Goal: Use online tool/utility: Utilize a website feature to perform a specific function

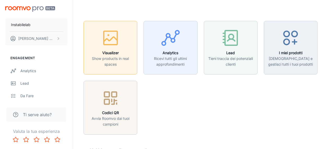
click at [109, 49] on div "button" at bounding box center [110, 39] width 47 height 22
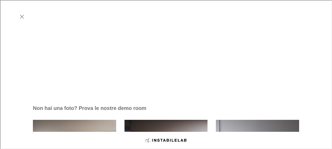
scroll to position [104, 0]
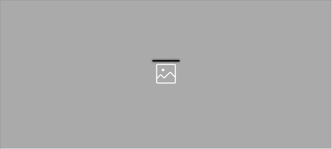
scroll to position [0, 0]
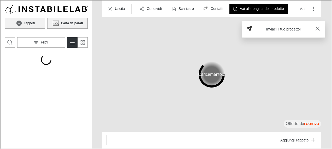
click at [71, 24] on h6 "Carta da parati" at bounding box center [71, 22] width 22 height 5
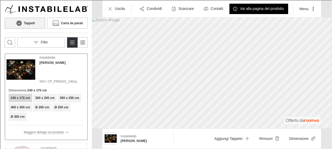
click at [22, 65] on img "Product catalog" at bounding box center [20, 69] width 29 height 29
click at [70, 20] on h6 "Carta da parati" at bounding box center [71, 22] width 22 height 5
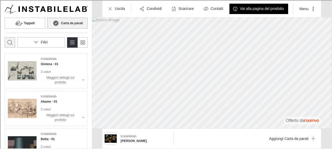
click at [13, 41] on button "Apri la casella di ricerca" at bounding box center [9, 42] width 10 height 10
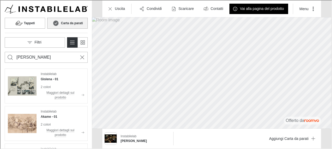
type input "[PERSON_NAME]"
click at [4, 52] on button "Search for products" at bounding box center [9, 57] width 10 height 10
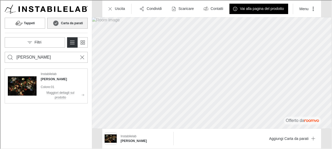
click at [19, 80] on img "See Frida in the room" at bounding box center [21, 85] width 29 height 29
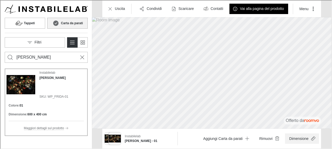
click at [306, 134] on button "Dimensione" at bounding box center [301, 138] width 34 height 10
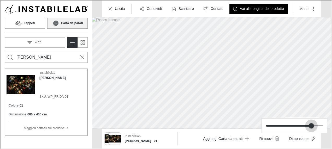
type input "1"
drag, startPoint x: 322, startPoint y: 127, endPoint x: 319, endPoint y: 125, distance: 3.4
click at [320, 125] on span at bounding box center [322, 125] width 5 height 5
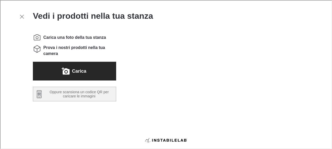
click at [81, 69] on label "Carica" at bounding box center [78, 71] width 14 height 8
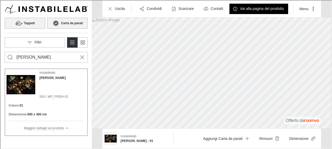
click at [27, 19] on button "Tappeti" at bounding box center [24, 22] width 40 height 11
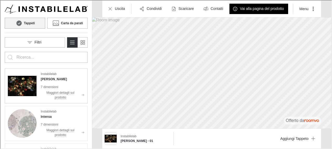
click at [18, 79] on img "See Frida in the room" at bounding box center [21, 85] width 29 height 29
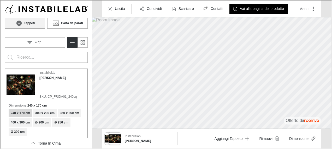
type input "[PERSON_NAME]"
